Goal: Task Accomplishment & Management: Complete application form

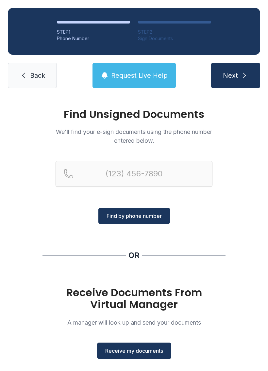
click at [141, 348] on span "Receive my documents" at bounding box center [134, 351] width 58 height 8
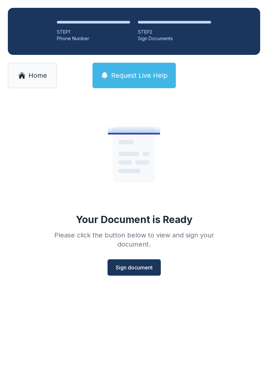
click at [138, 263] on span "Sign document" at bounding box center [134, 267] width 37 height 8
click at [30, 83] on link "Home" at bounding box center [32, 75] width 49 height 25
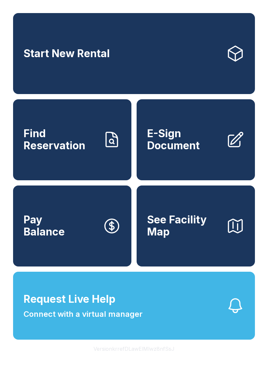
click at [182, 146] on span "E-Sign Document" at bounding box center [184, 140] width 74 height 24
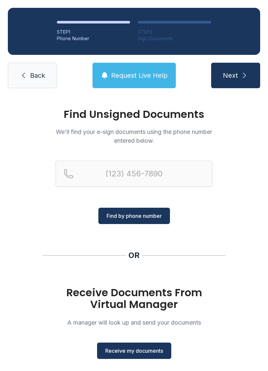
click at [137, 348] on span "Receive my documents" at bounding box center [134, 351] width 58 height 8
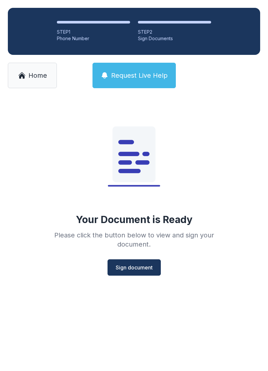
click at [138, 268] on span "Sign document" at bounding box center [134, 267] width 37 height 8
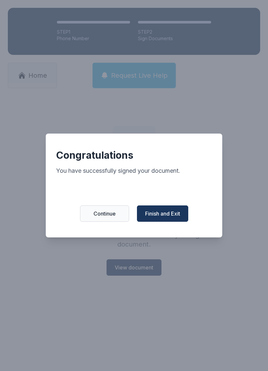
click at [170, 215] on span "Finish and Exit" at bounding box center [162, 214] width 35 height 8
